Goal: Task Accomplishment & Management: Use online tool/utility

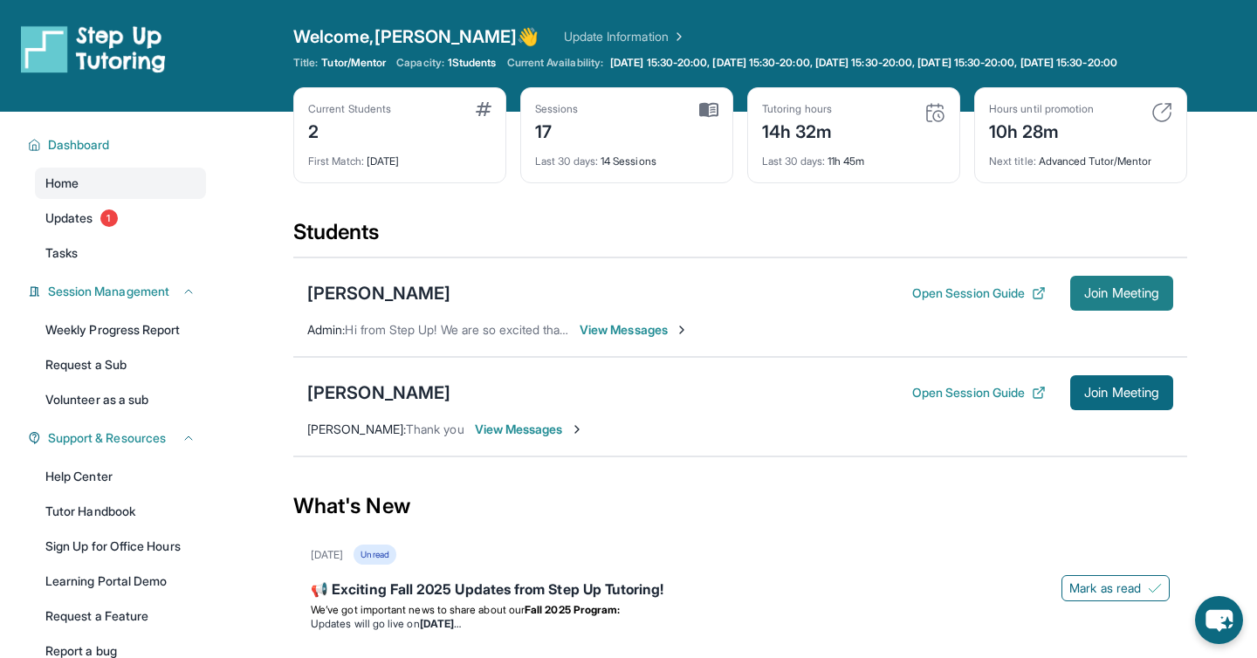
click at [1113, 299] on span "Join Meeting" at bounding box center [1121, 293] width 75 height 10
